Goal: Information Seeking & Learning: Learn about a topic

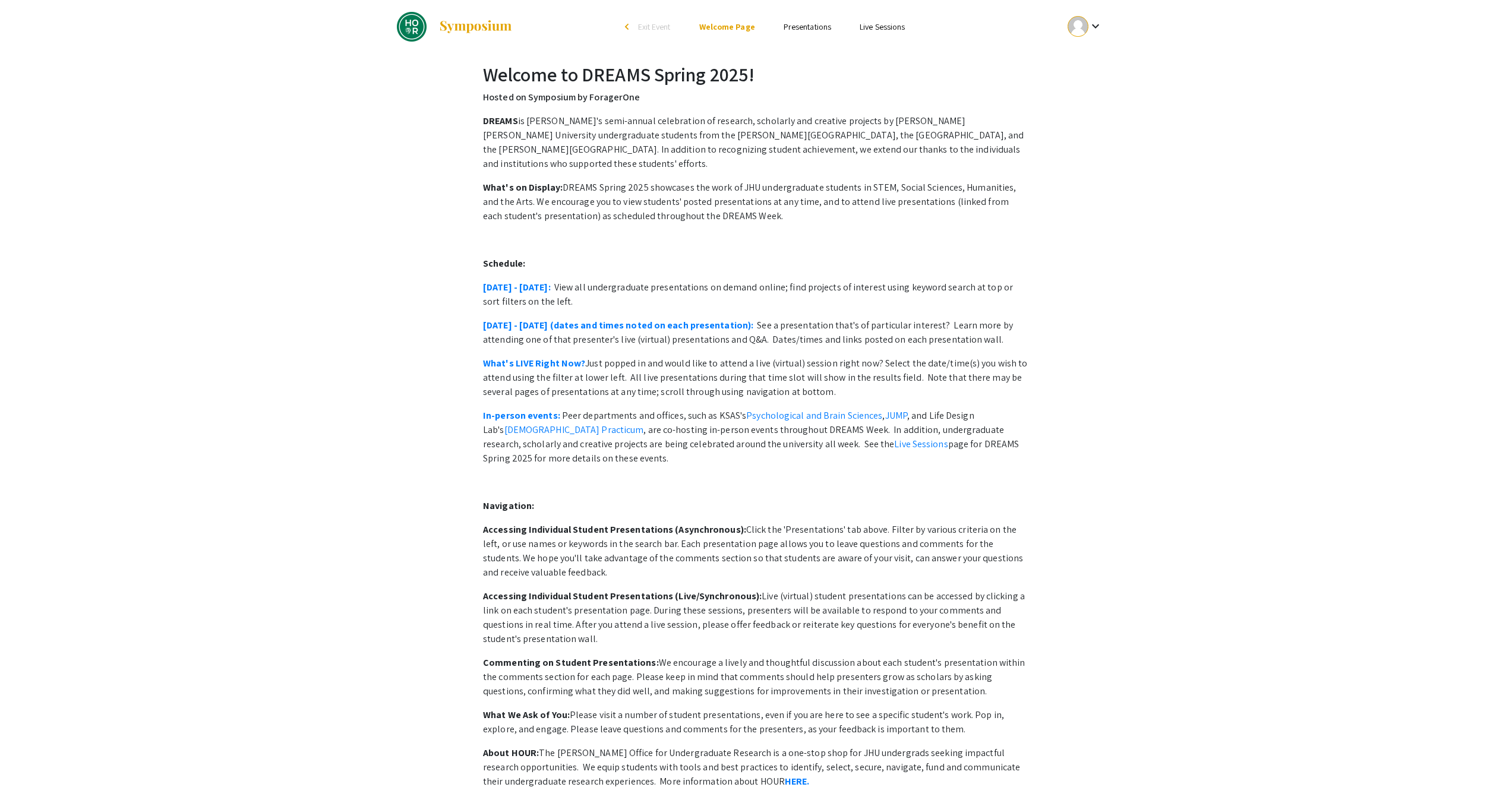
click at [814, 31] on link "Presentations" at bounding box center [807, 27] width 48 height 10
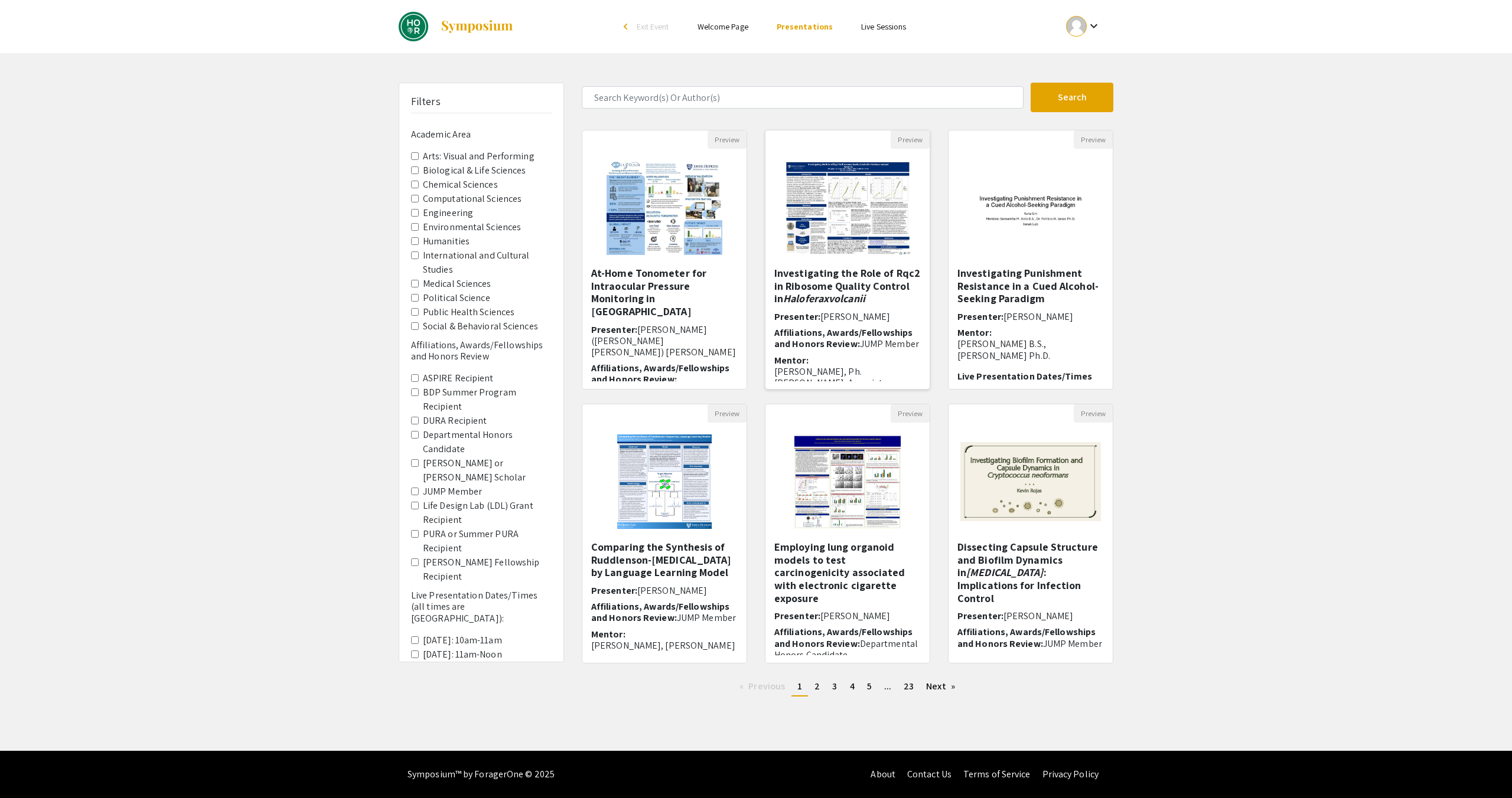
click at [815, 238] on img at bounding box center [847, 208] width 149 height 118
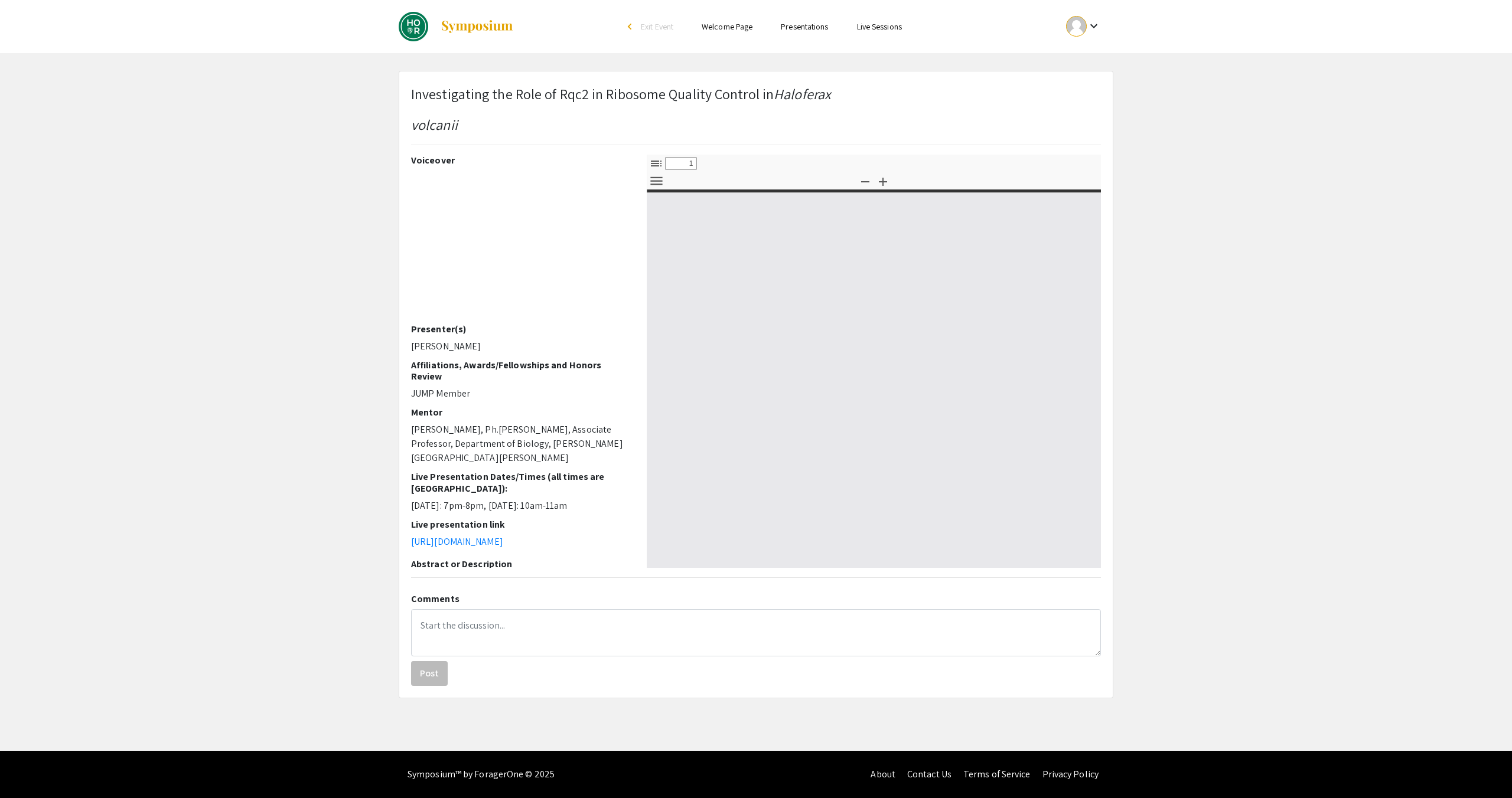
select select "custom"
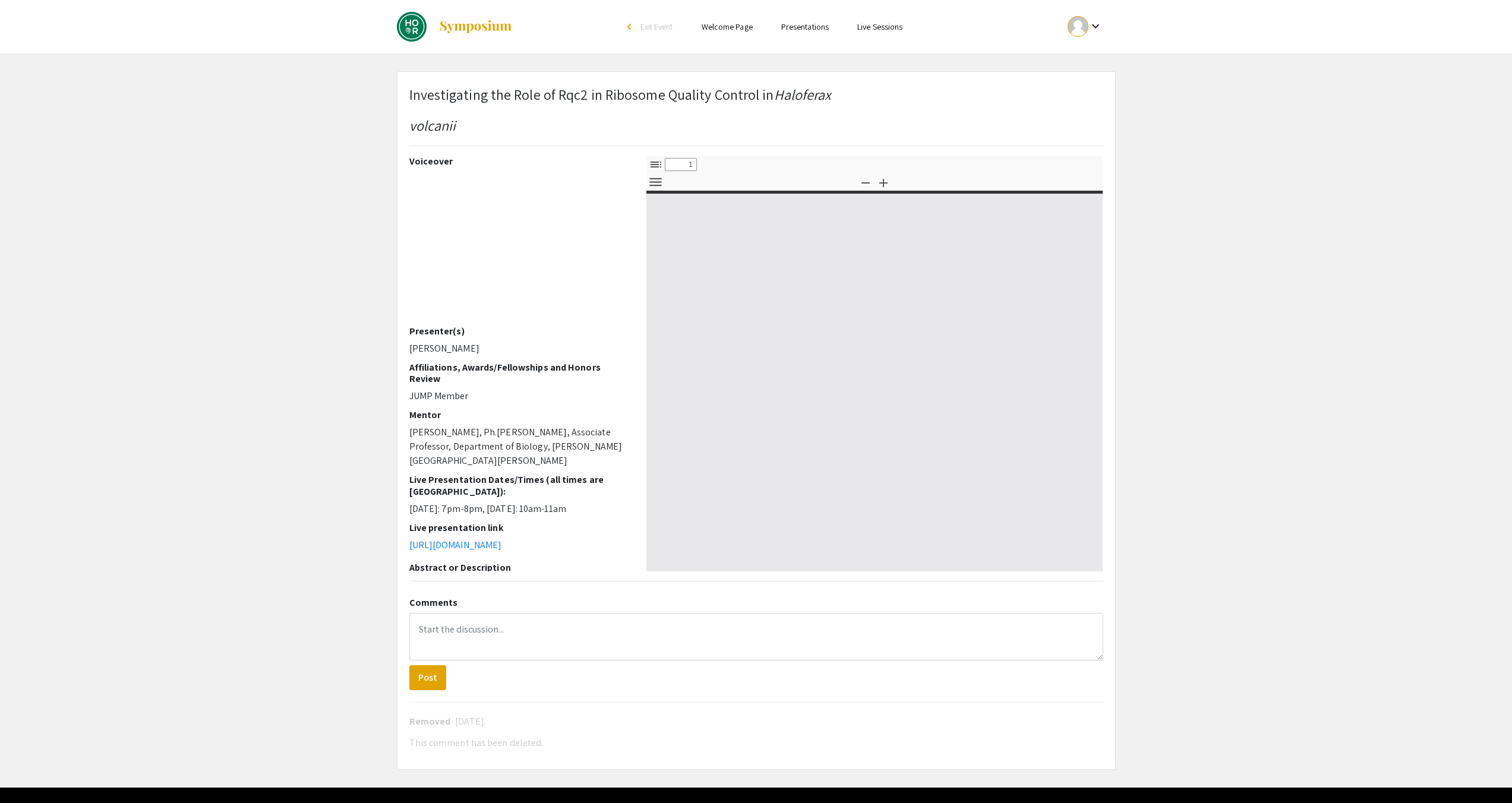
type input "0"
select select "custom"
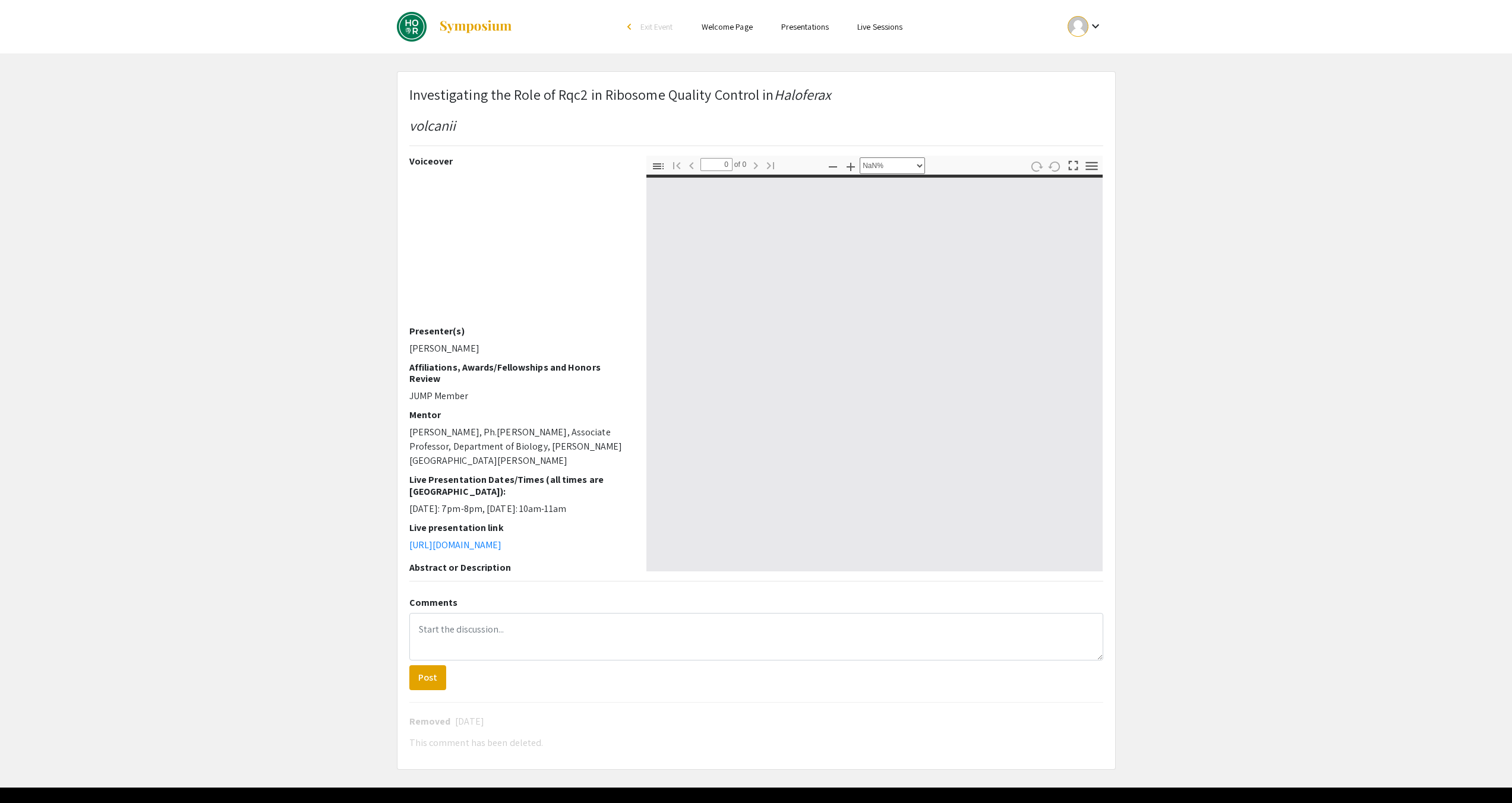
type input "1"
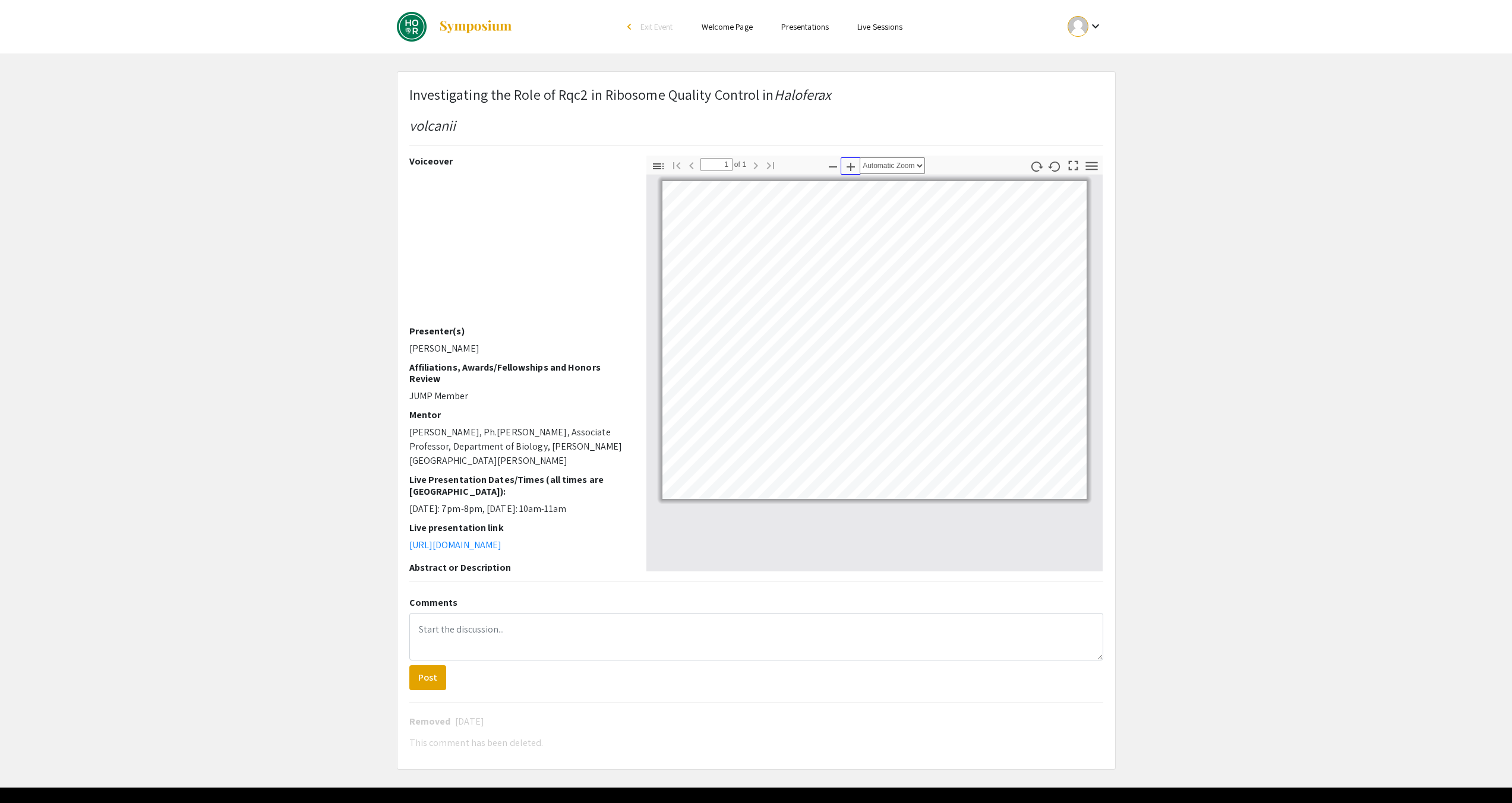
click at [848, 169] on icon "button" at bounding box center [851, 167] width 15 height 15
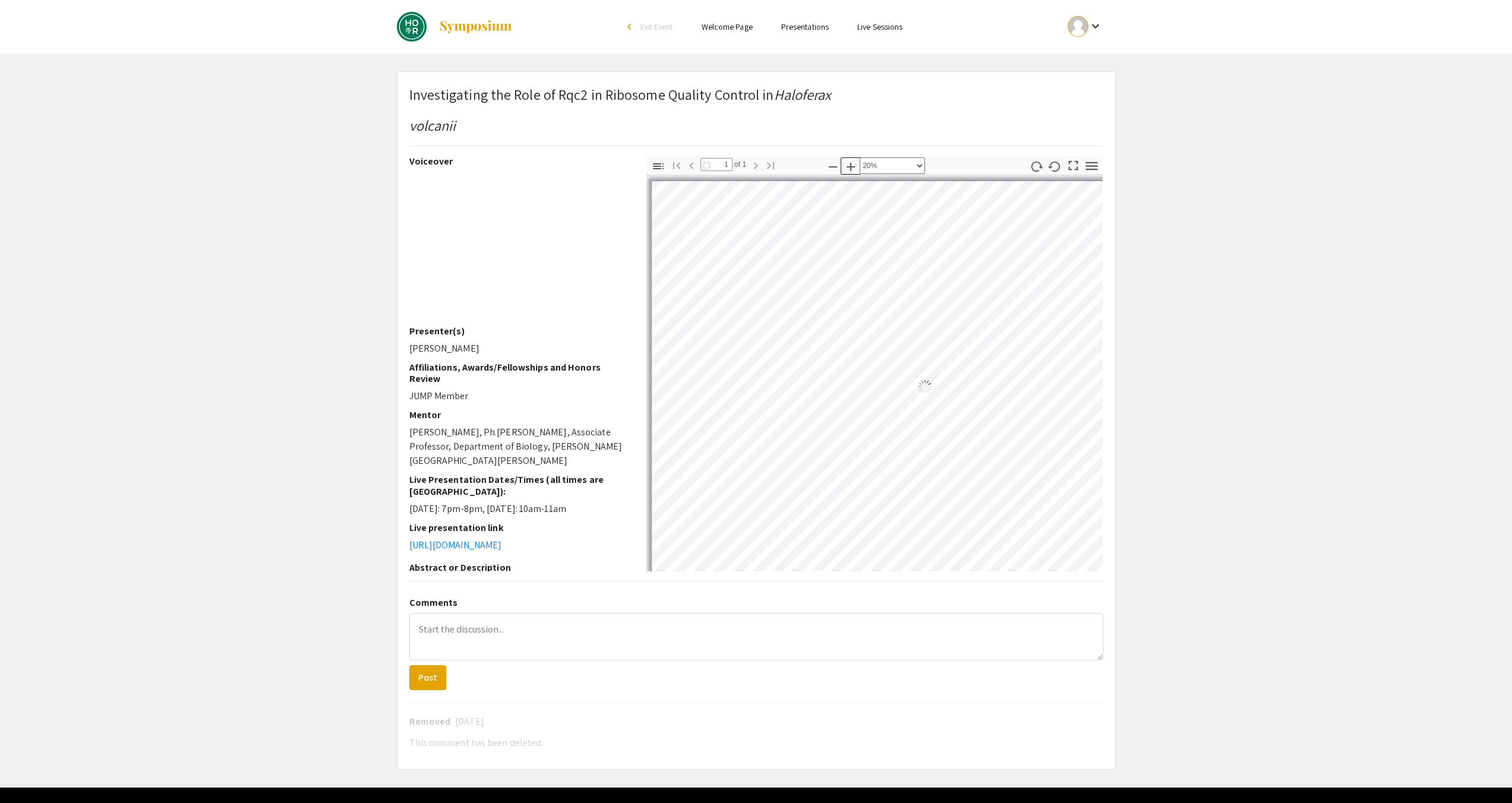
click at [848, 169] on icon "button" at bounding box center [851, 167] width 15 height 15
click at [851, 168] on icon "button" at bounding box center [851, 167] width 8 height 8
select select "0.5"
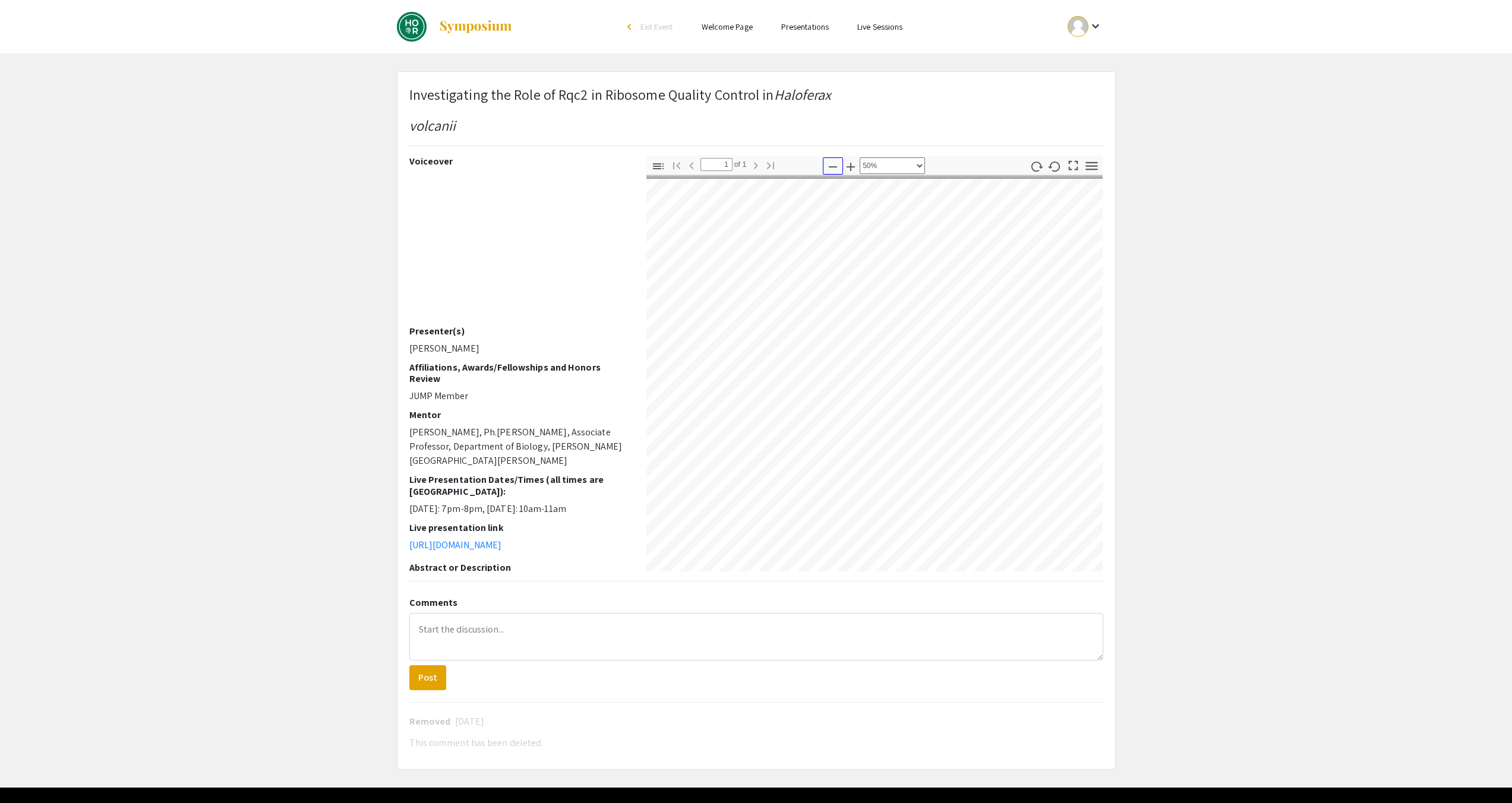
click at [831, 165] on icon "button" at bounding box center [833, 167] width 15 height 15
click at [835, 168] on icon "button" at bounding box center [833, 167] width 15 height 15
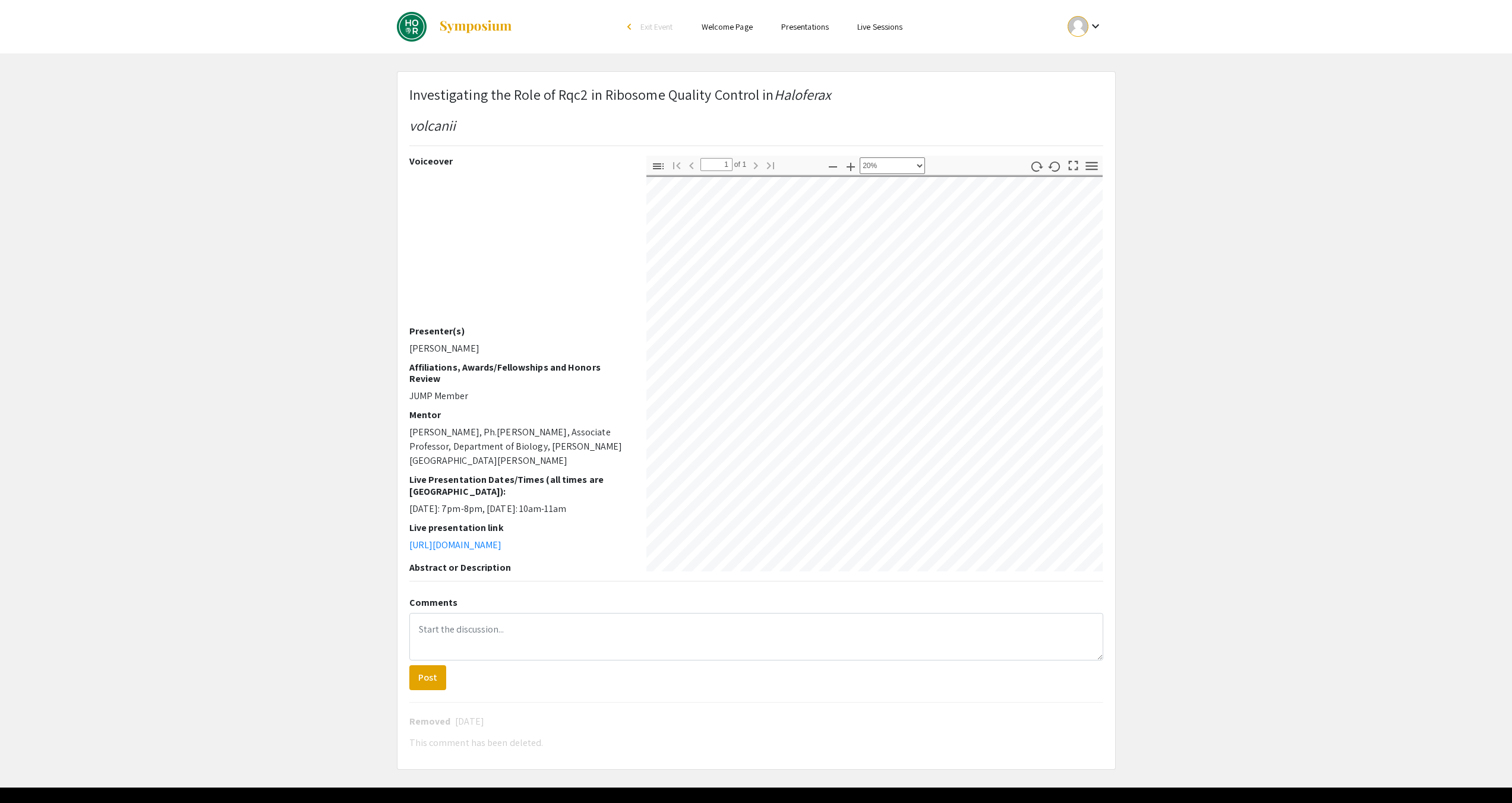
scroll to position [0, 0]
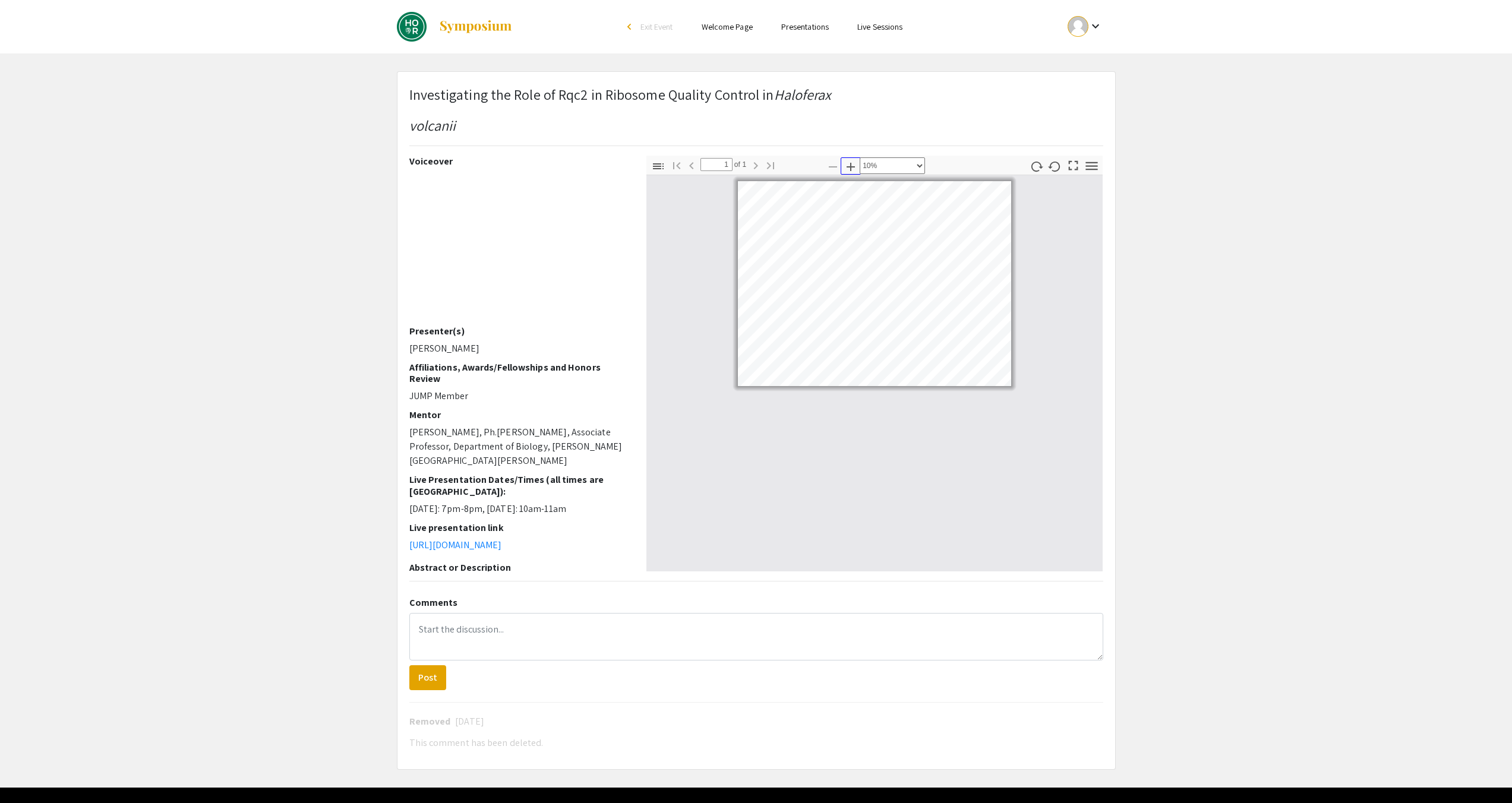
click at [846, 164] on icon "button" at bounding box center [851, 167] width 15 height 15
select select "custom"
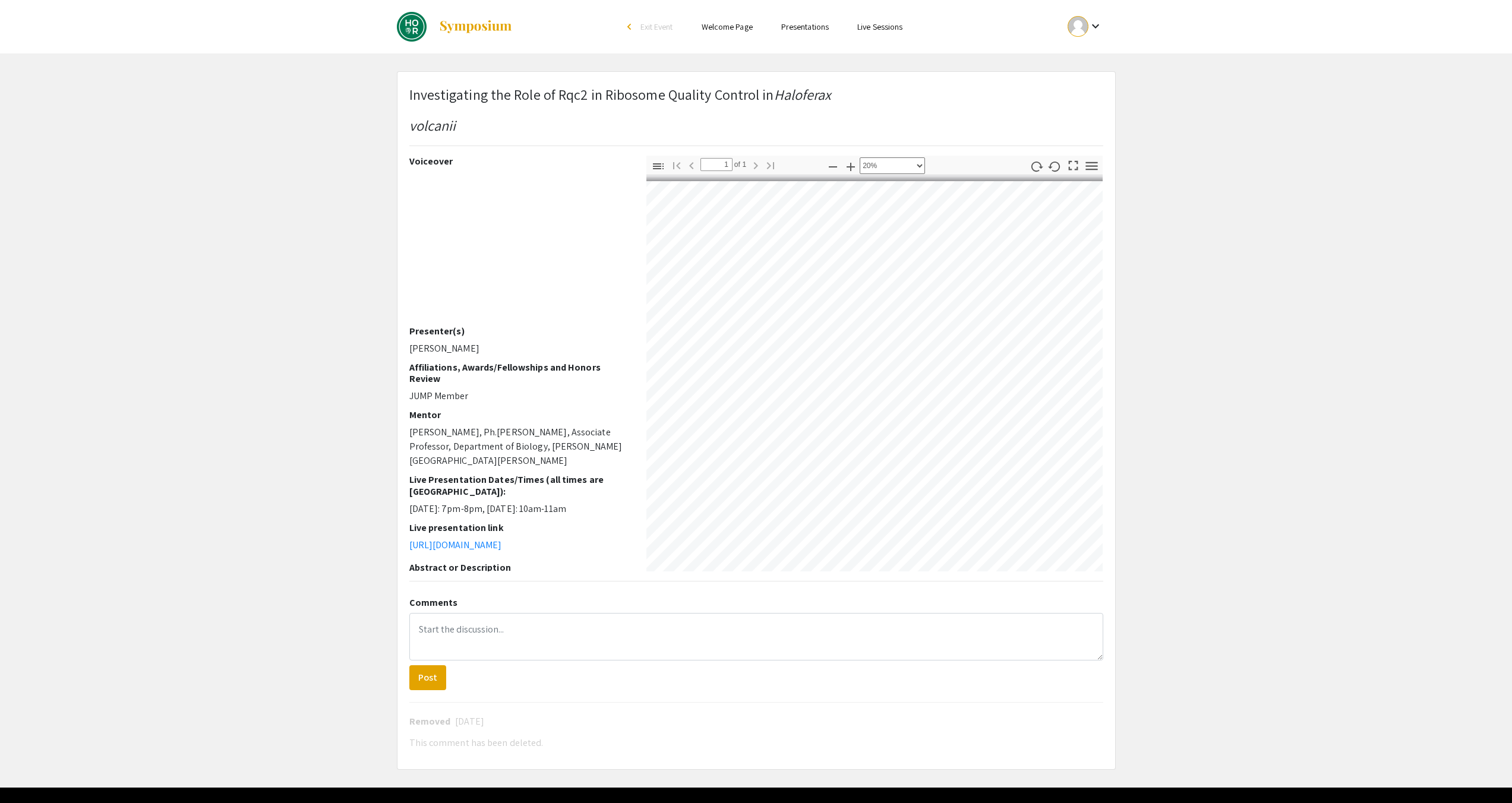
scroll to position [0, 10]
